Goal: Download file/media

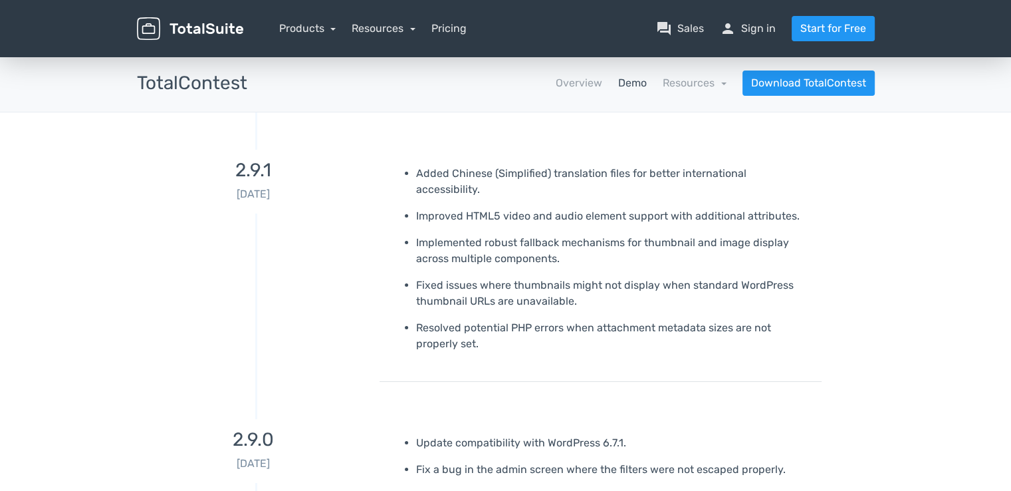
click at [644, 84] on link "Demo" at bounding box center [632, 83] width 29 height 16
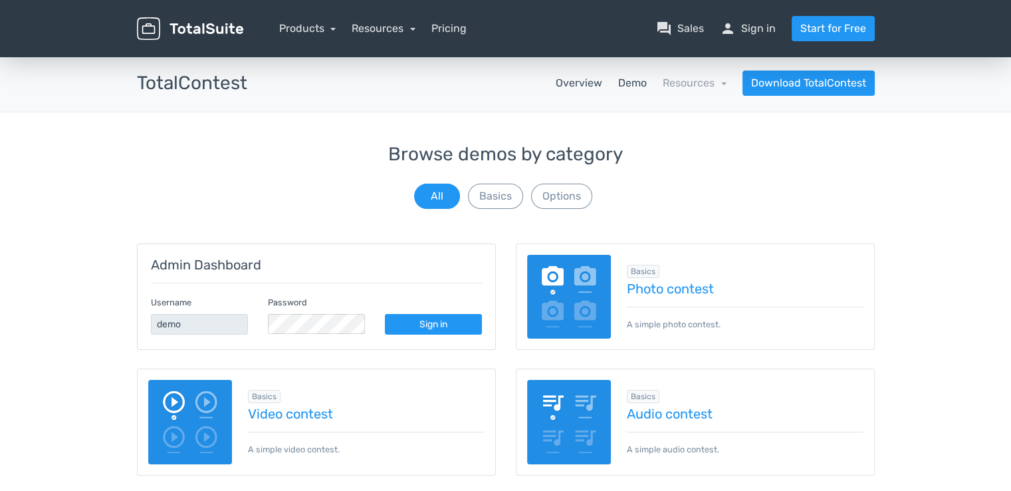
click at [574, 85] on link "Overview" at bounding box center [579, 83] width 47 height 16
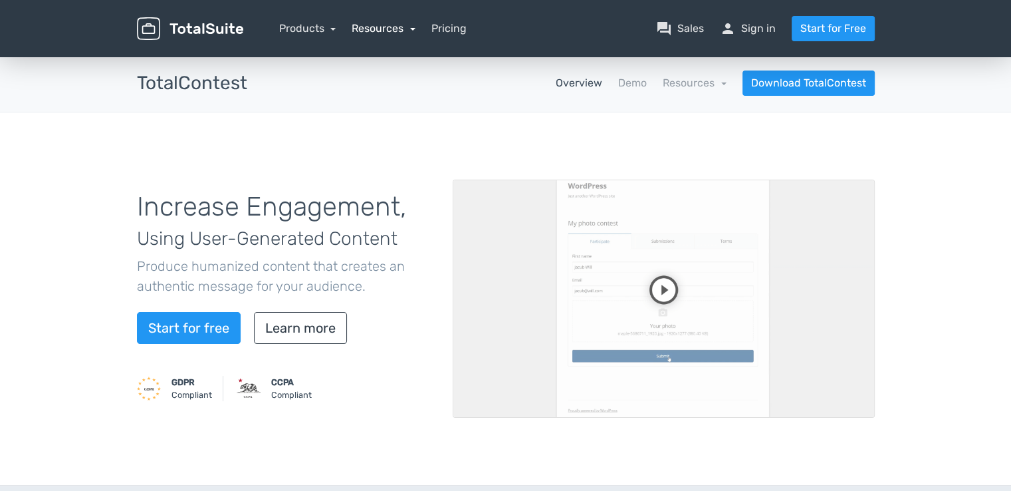
click at [376, 23] on link "Resources" at bounding box center [384, 28] width 64 height 13
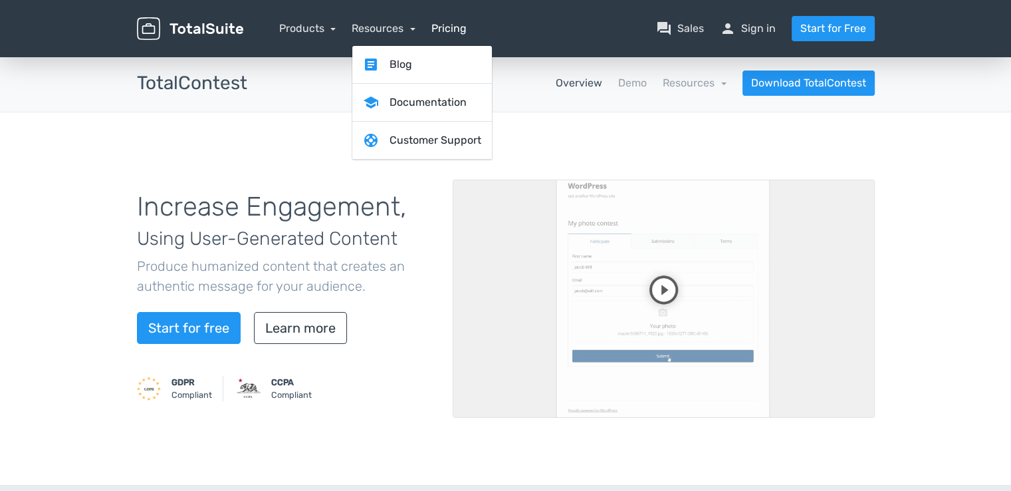
click at [455, 27] on link "Pricing" at bounding box center [448, 29] width 35 height 16
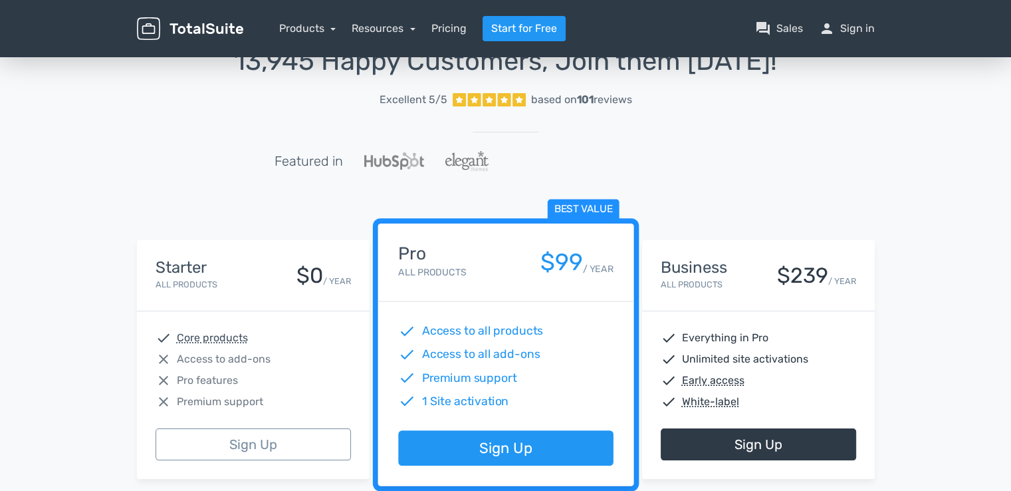
scroll to position [66, 0]
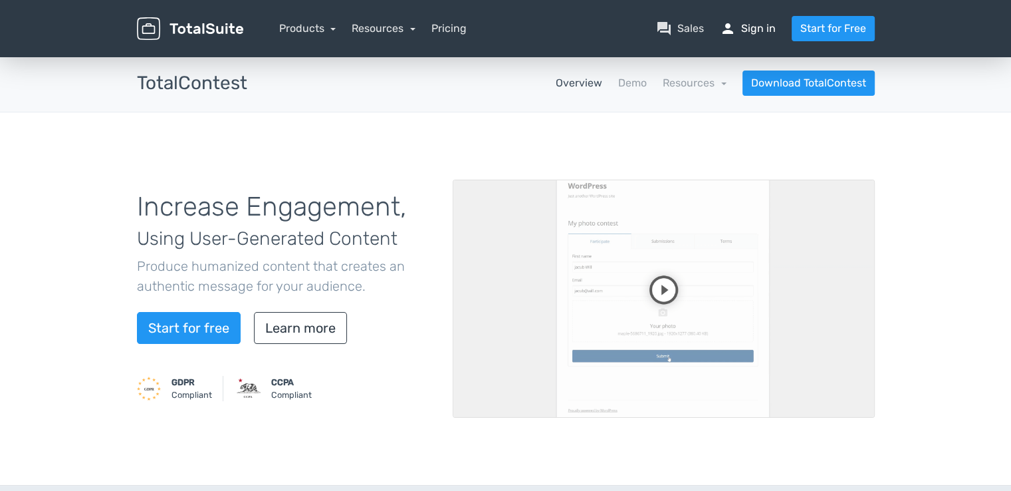
click at [750, 32] on link "person Sign in" at bounding box center [748, 29] width 56 height 16
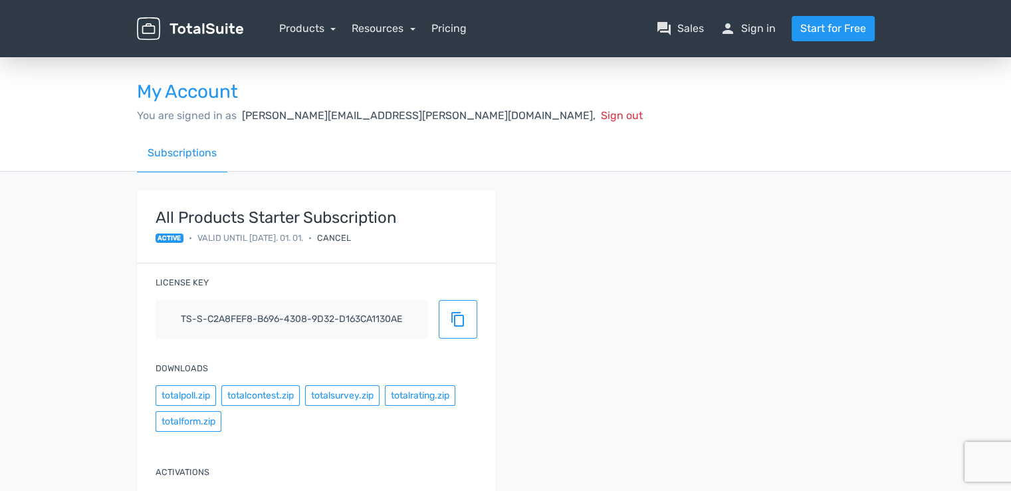
scroll to position [133, 0]
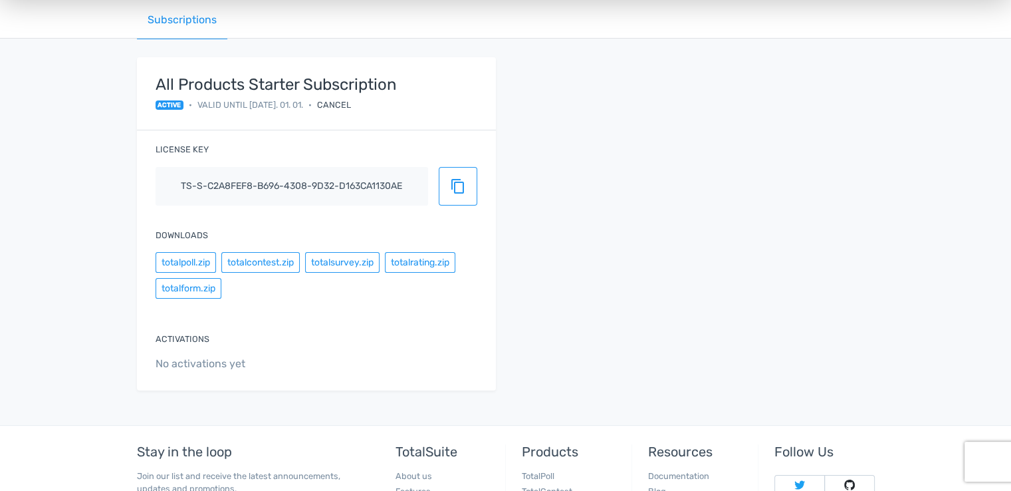
click at [199, 363] on span "No activations yet" at bounding box center [317, 364] width 322 height 16
click at [266, 171] on input "ts-s-c2a8fef8-b696-4308-9d32-d163ca1130ae" at bounding box center [292, 186] width 273 height 39
click at [235, 269] on button "totalcontest.zip" at bounding box center [260, 262] width 78 height 21
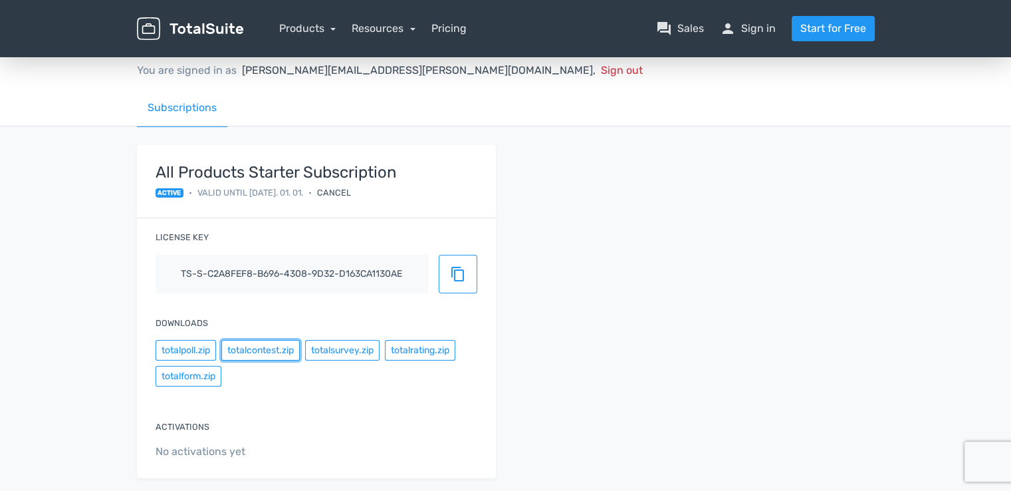
scroll to position [66, 0]
